Goal: Use online tool/utility: Utilize a website feature to perform a specific function

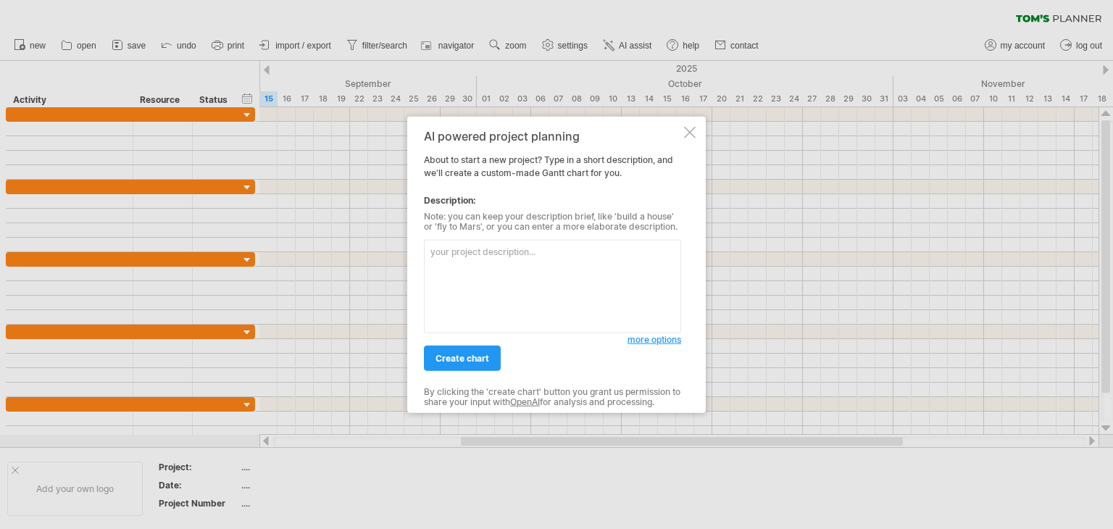
drag, startPoint x: 481, startPoint y: 256, endPoint x: 441, endPoint y: 260, distance: 40.8
click at [444, 260] on textarea at bounding box center [552, 287] width 257 height 94
type textarea "h"
paste textarea "Activity "Person/s Responsible" INVITATIONS, SOUVENIR "Sponsorship Letter -Invi…"
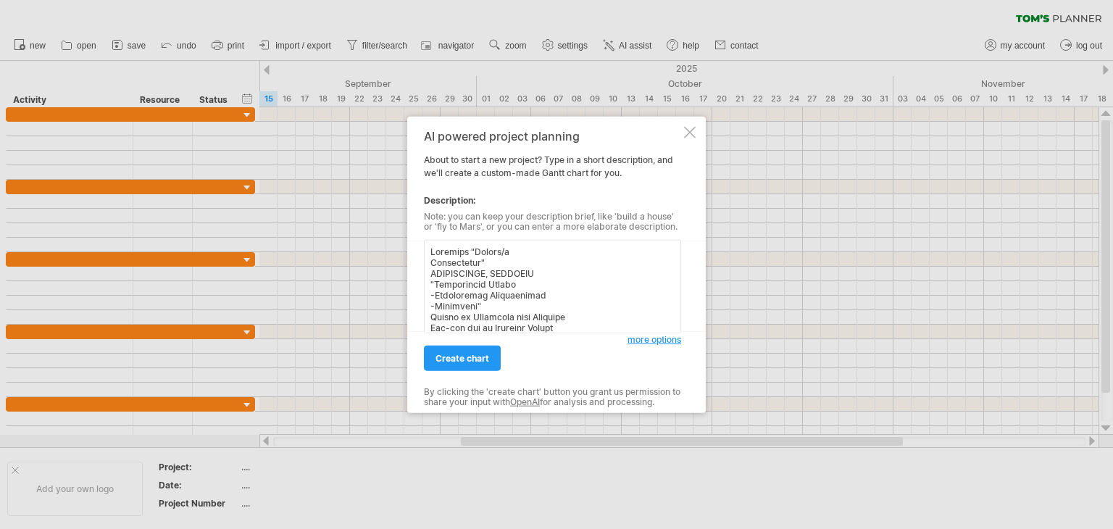
click at [430, 251] on textarea at bounding box center [552, 287] width 257 height 94
click at [447, 251] on textarea at bounding box center [552, 287] width 257 height 94
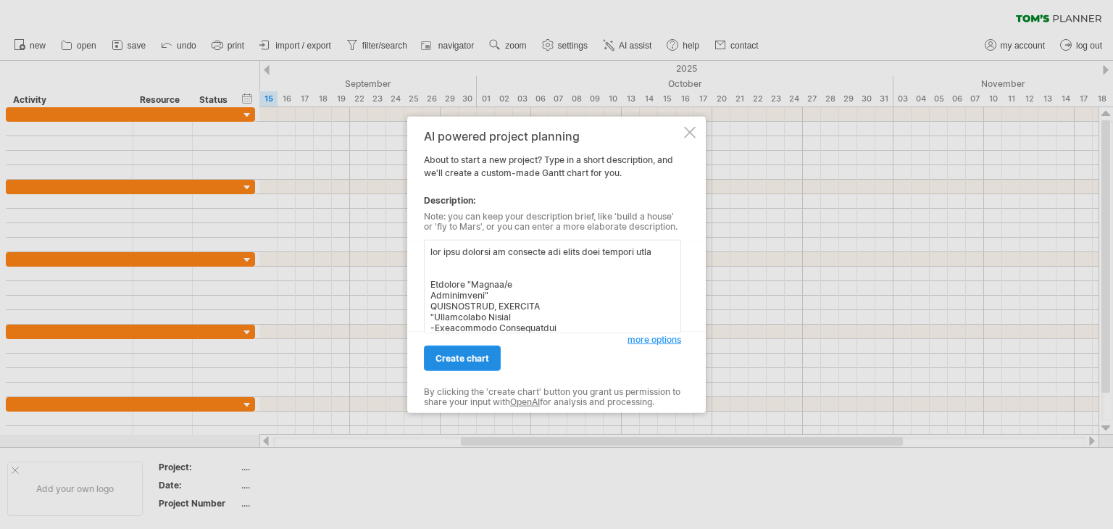
type textarea "add this content to activity and proof read correct term Activity "Person/s Res…"
click at [462, 359] on span "create chart" at bounding box center [463, 358] width 54 height 11
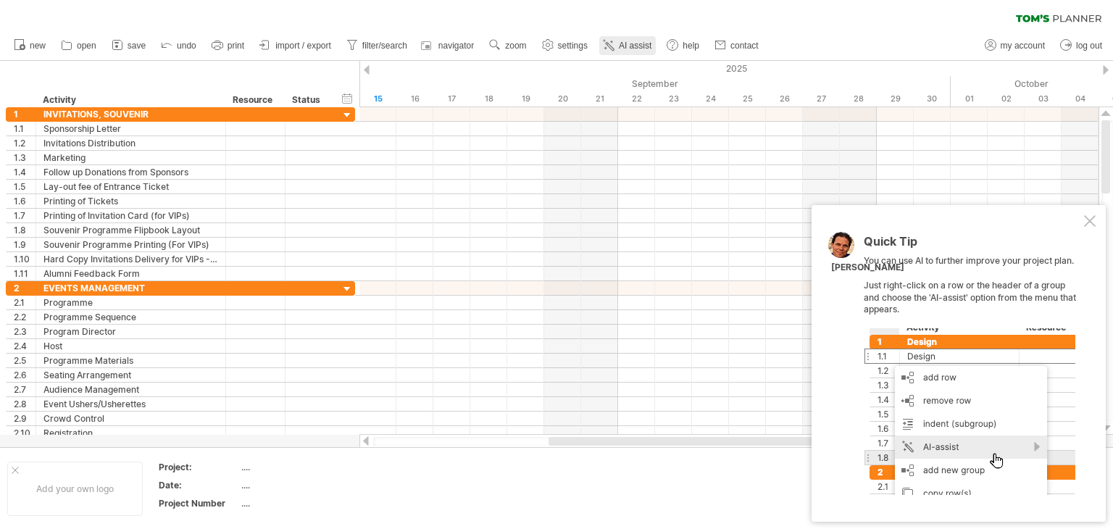
click at [639, 49] on span "AI assist" at bounding box center [635, 46] width 33 height 10
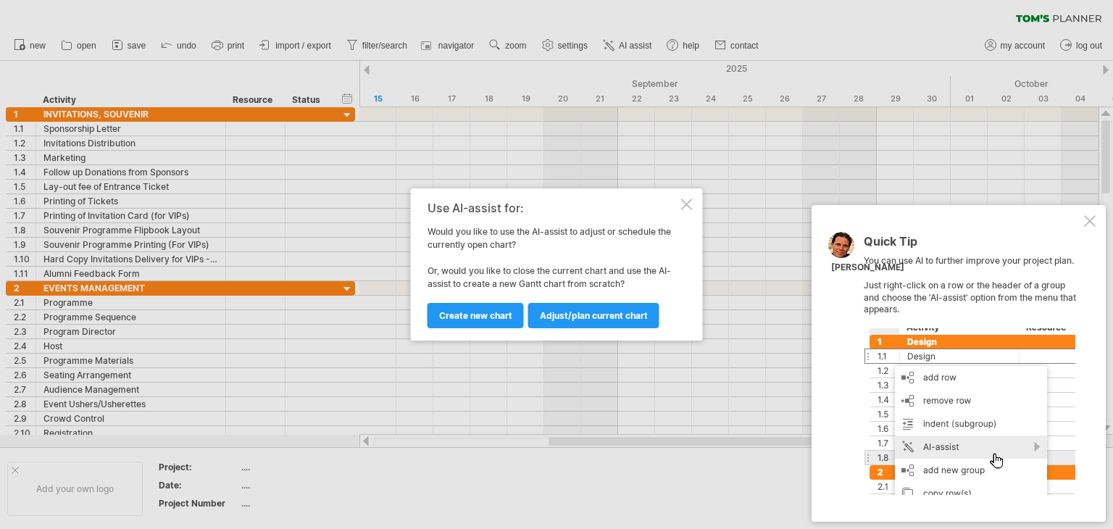
click at [597, 321] on link "Adjust/plan current chart" at bounding box center [593, 315] width 131 height 25
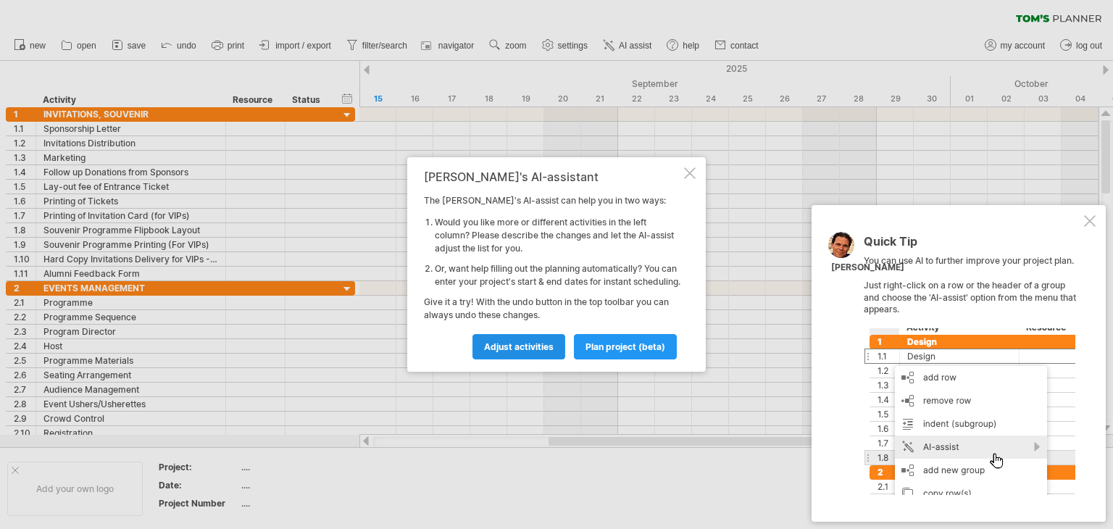
click at [522, 352] on span "Adjust activities" at bounding box center [519, 346] width 70 height 11
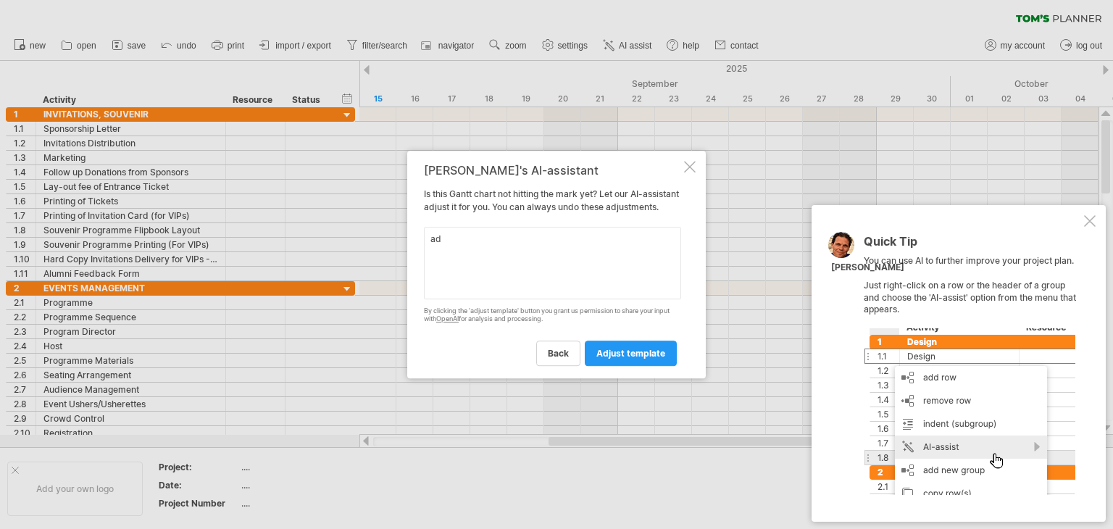
type textarea "a"
type textarea "proof read use correct term for activity"
click at [632, 359] on span "adjust template" at bounding box center [631, 353] width 69 height 11
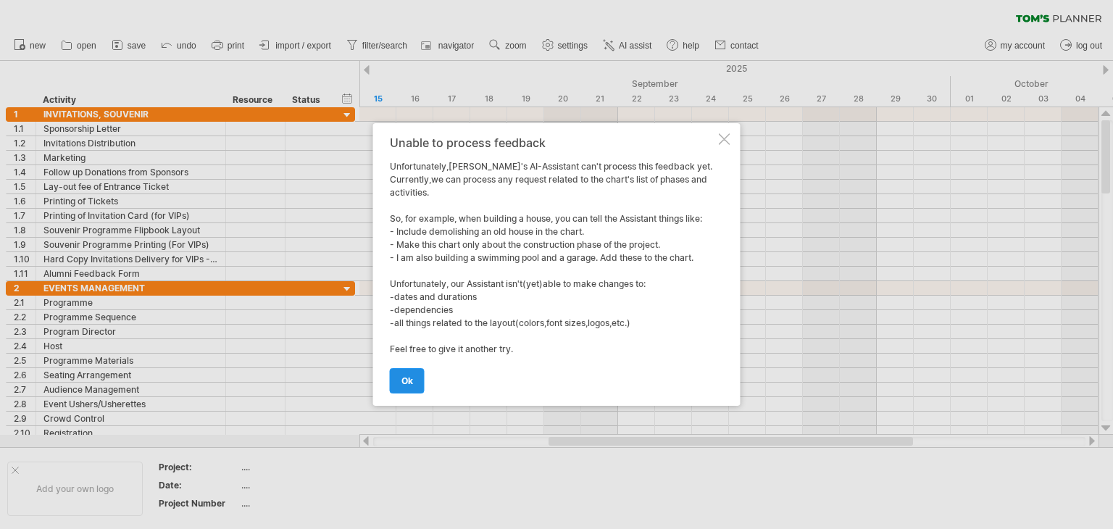
click at [411, 384] on span "ok" at bounding box center [408, 380] width 12 height 11
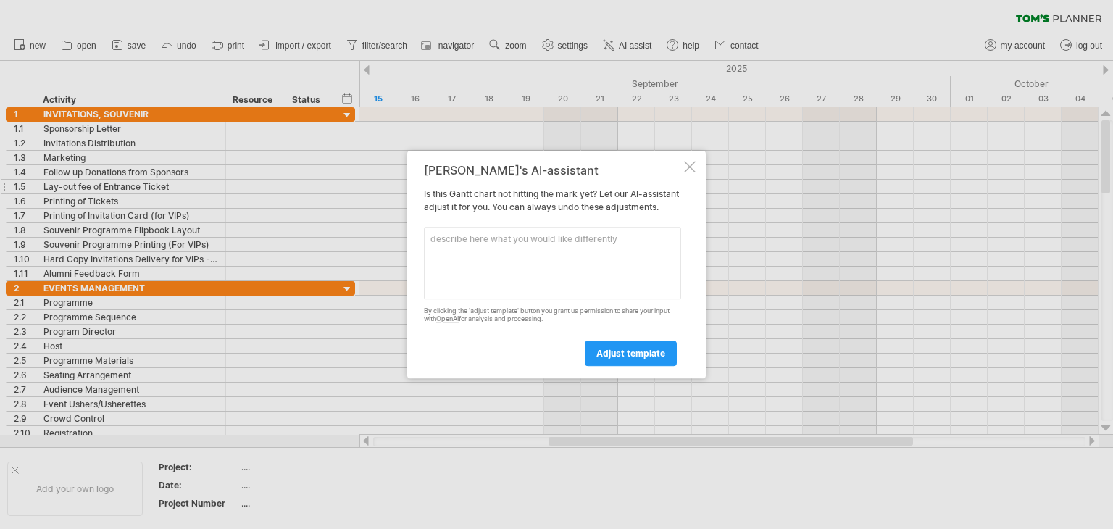
click at [129, 180] on div at bounding box center [556, 264] width 1113 height 529
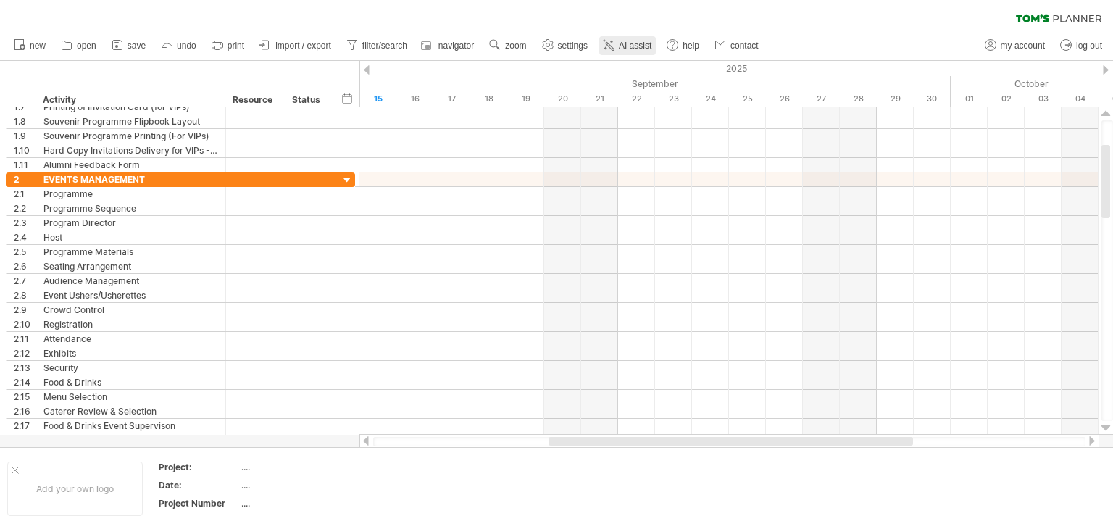
click at [632, 38] on link "AI assist" at bounding box center [627, 45] width 57 height 19
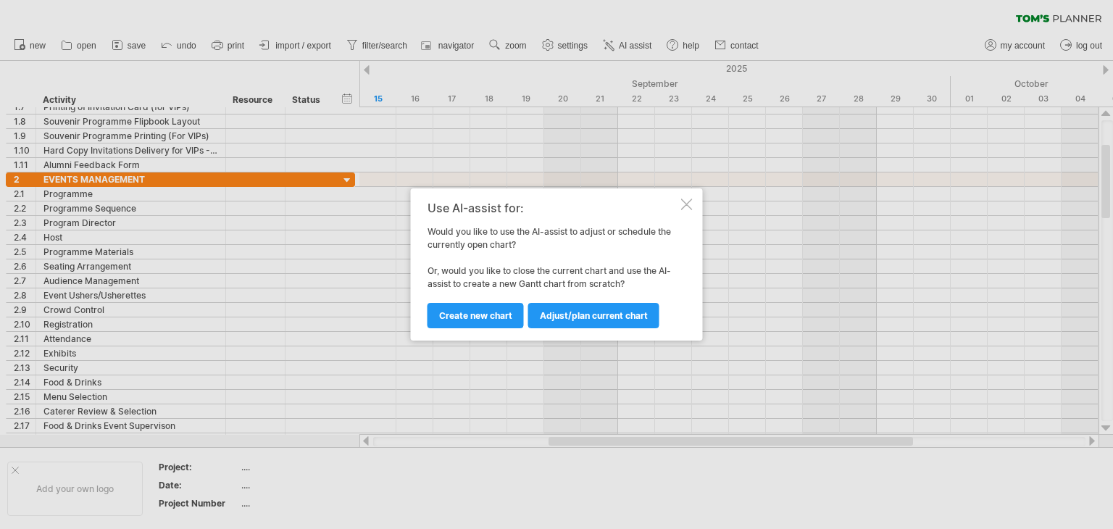
click at [489, 311] on span "Create new chart" at bounding box center [475, 315] width 73 height 11
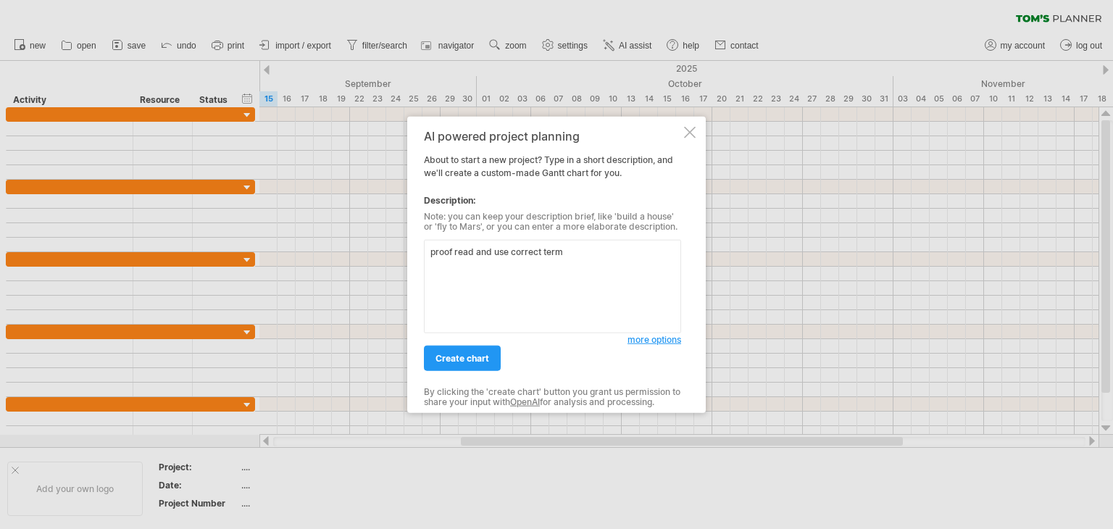
click at [591, 252] on textarea "proof read and use correct term" at bounding box center [552, 287] width 257 height 94
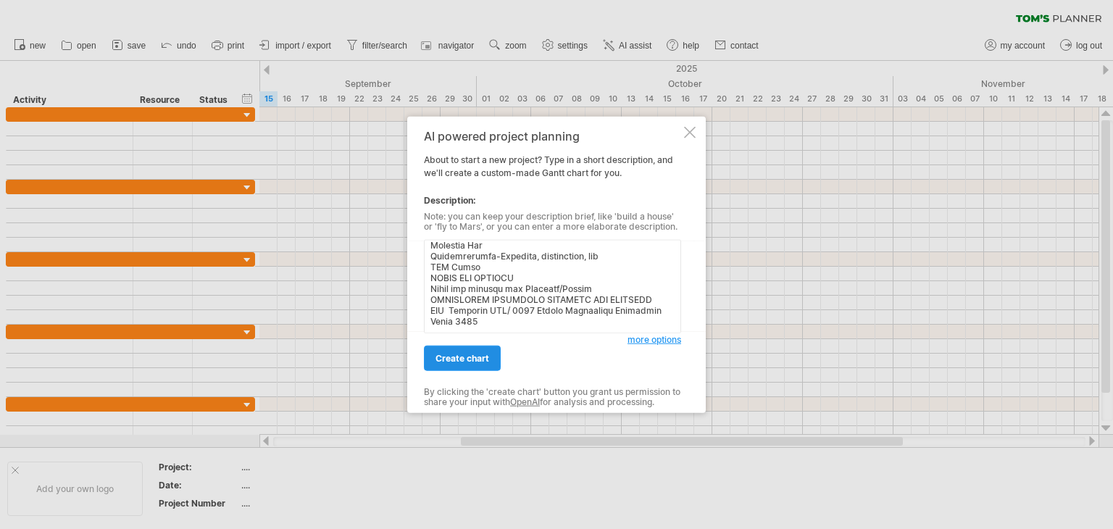
type textarea "proof read and use correct term of the activity below Activity "Person/s Respon…"
click at [457, 361] on span "create chart" at bounding box center [463, 358] width 54 height 11
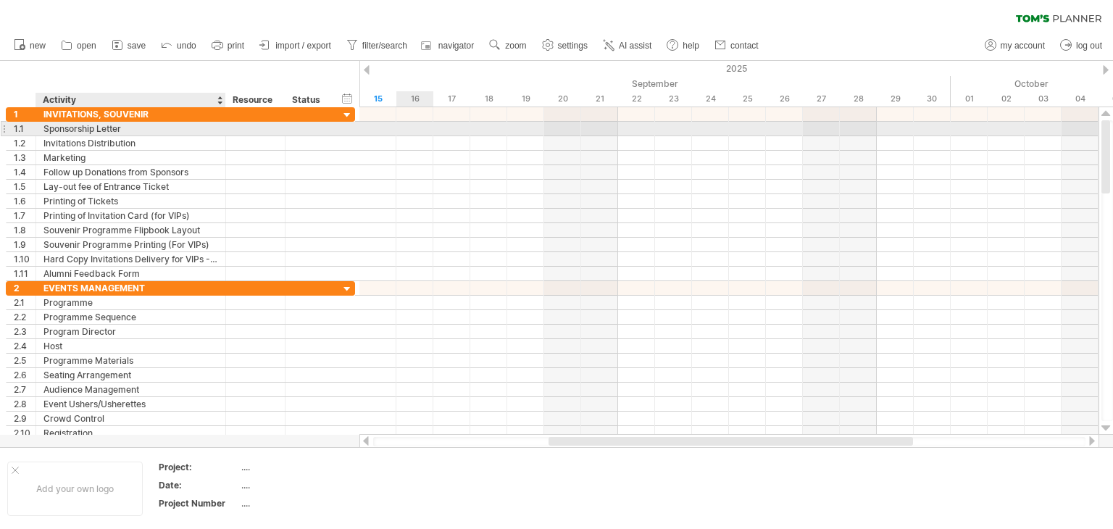
click at [116, 130] on div "Sponsorship Letter" at bounding box center [130, 129] width 175 height 14
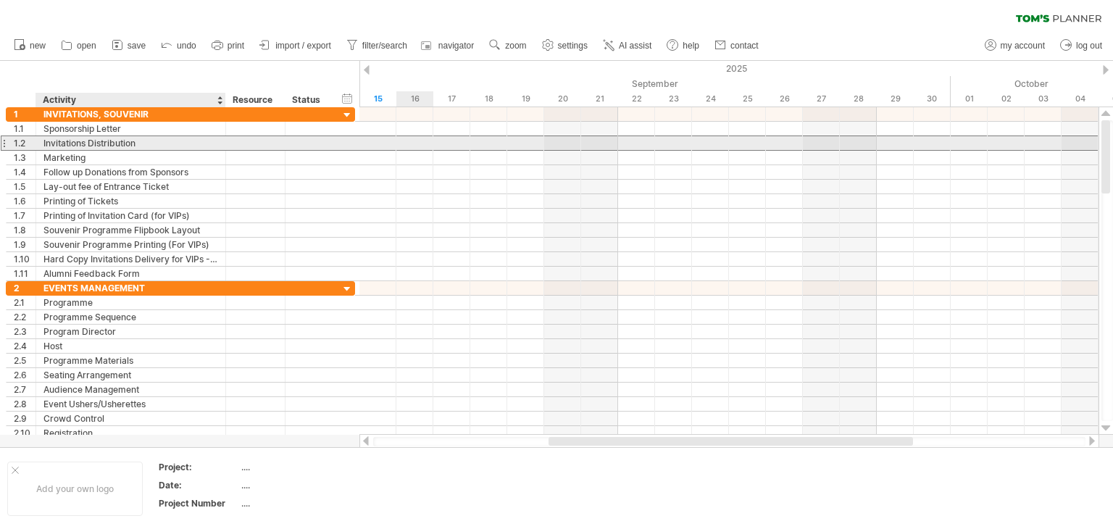
click at [159, 137] on div "Invitations Distribution" at bounding box center [130, 143] width 175 height 14
